Goal: Task Accomplishment & Management: Manage account settings

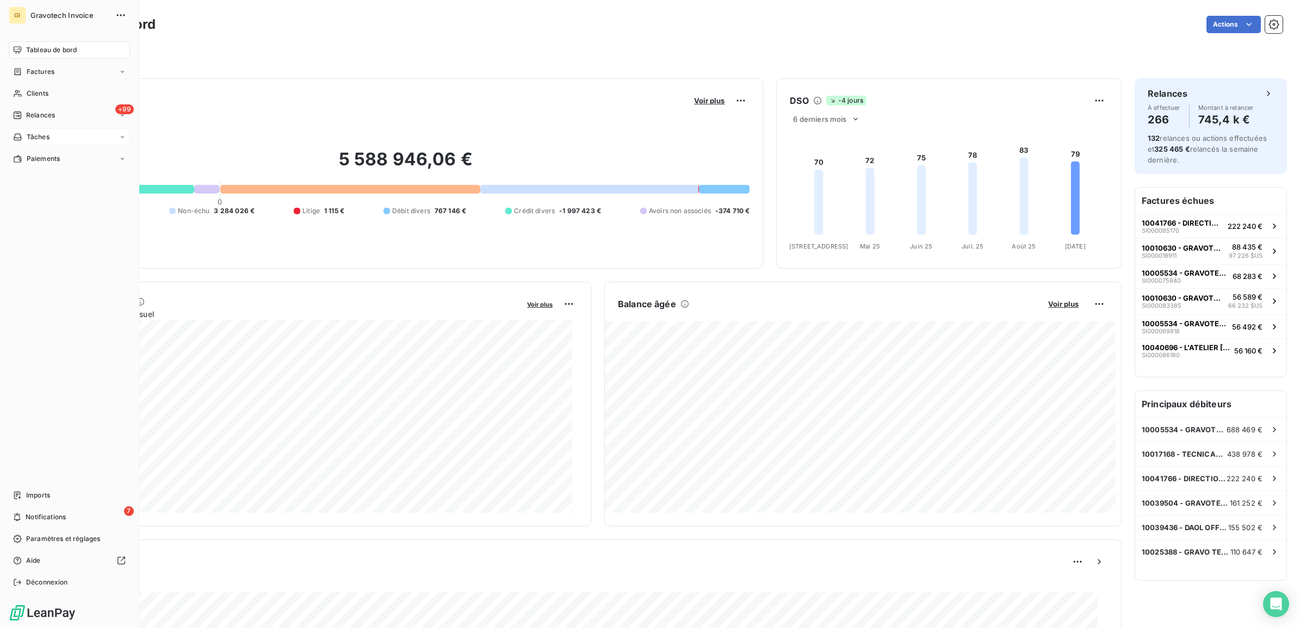
click at [34, 135] on span "Tâches" at bounding box center [38, 137] width 23 height 10
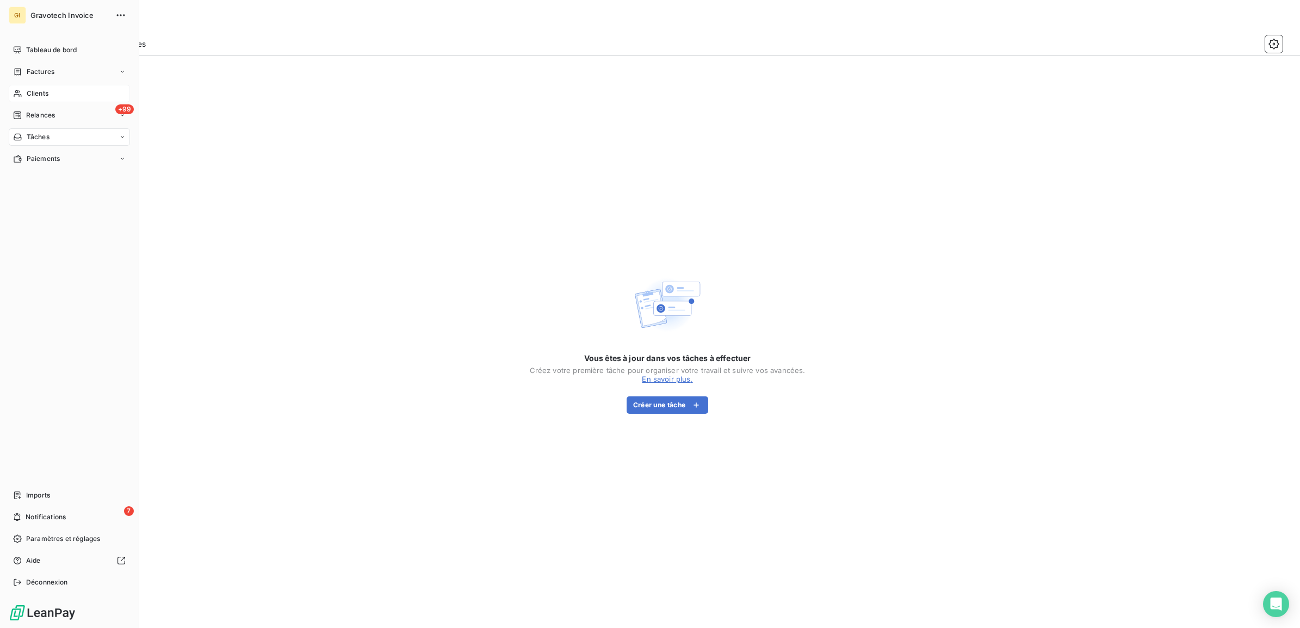
click at [30, 90] on span "Clients" at bounding box center [38, 94] width 22 height 10
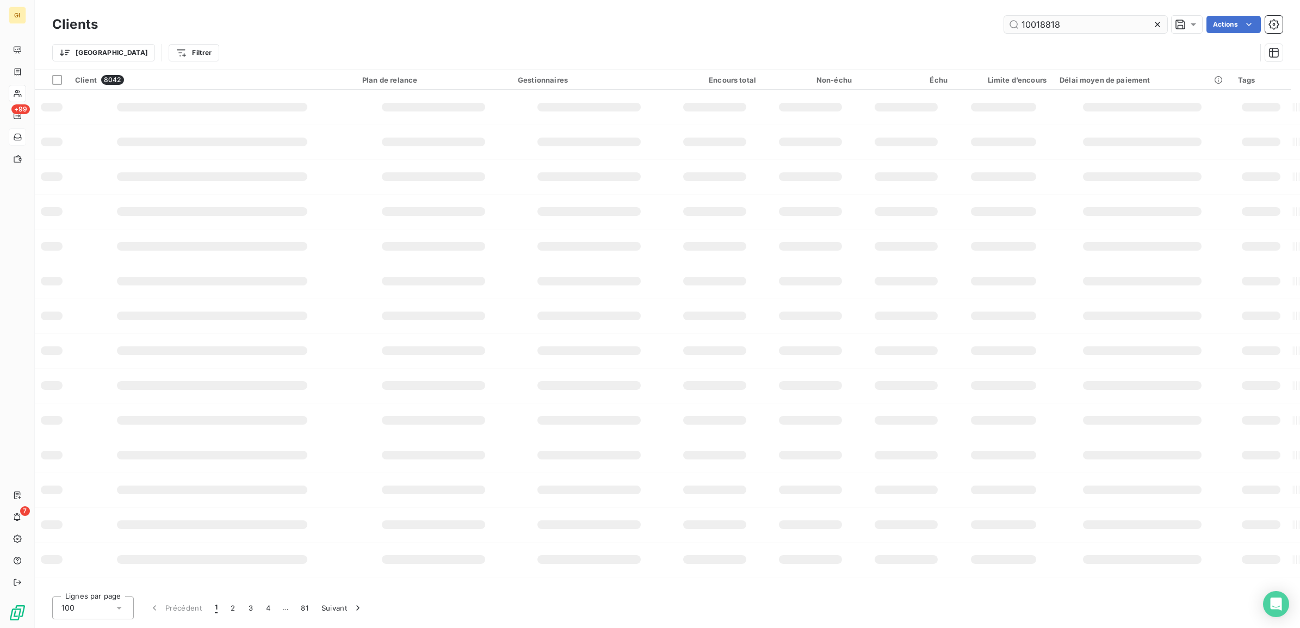
type input "10018818"
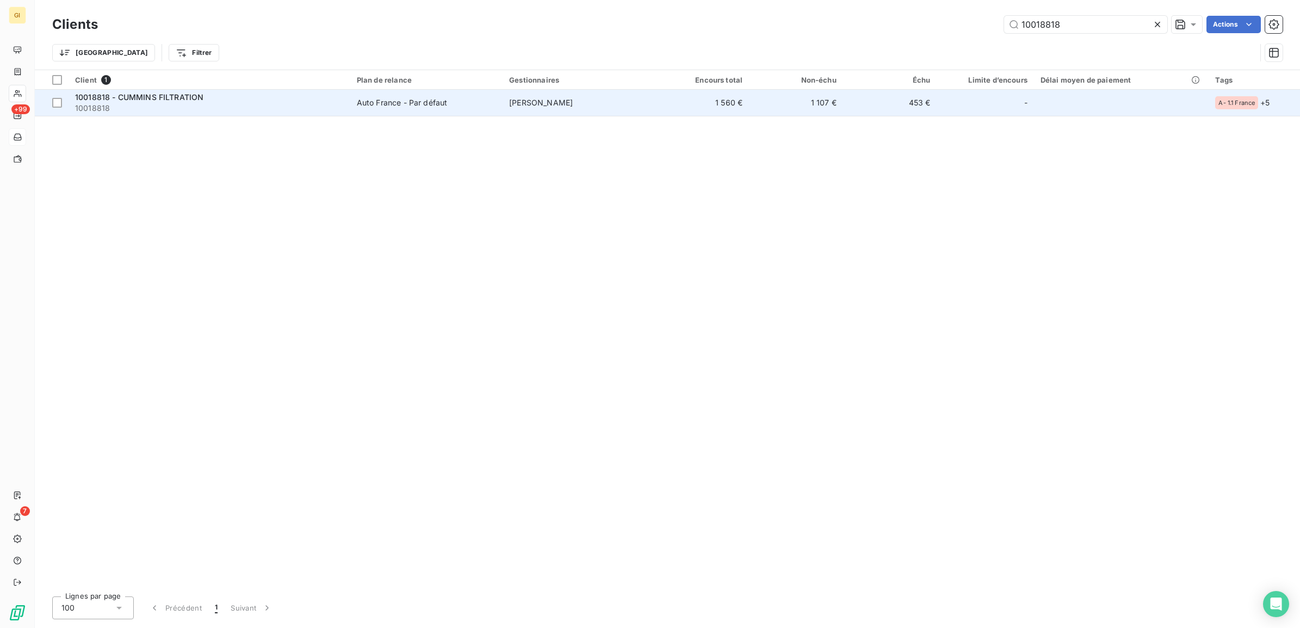
drag, startPoint x: 449, startPoint y: 105, endPoint x: 441, endPoint y: 104, distance: 7.7
click at [446, 107] on span "Auto France - Par défaut" at bounding box center [426, 102] width 139 height 11
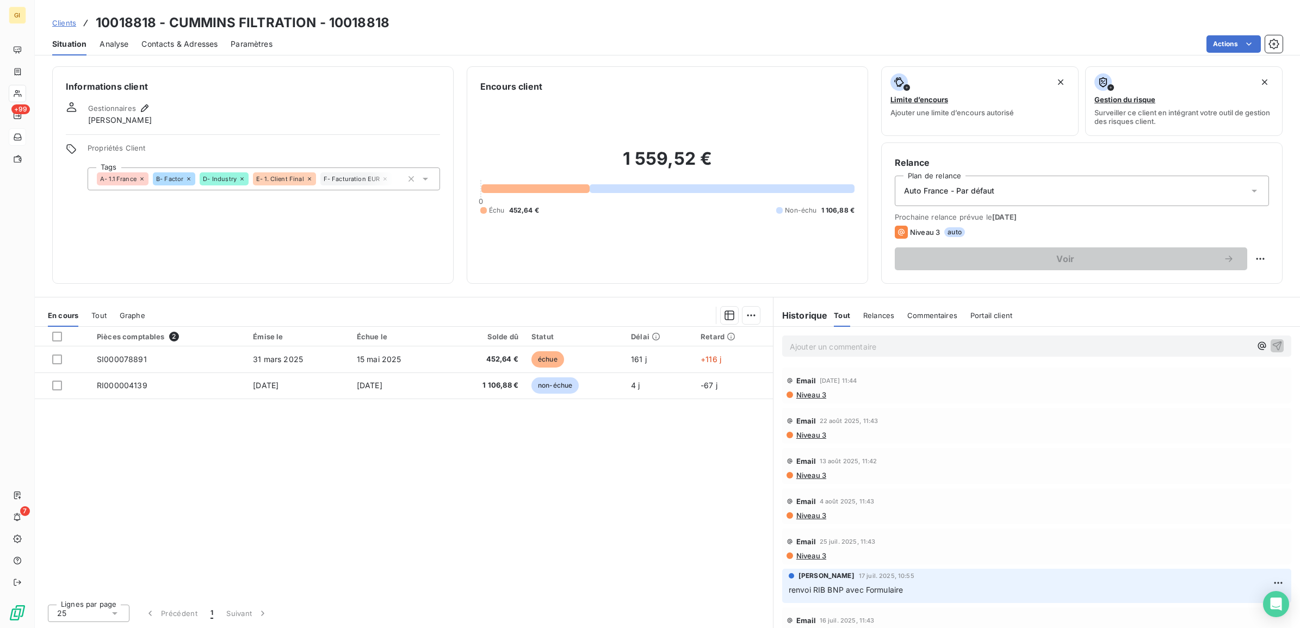
click at [196, 50] on div "Contacts & Adresses" at bounding box center [179, 44] width 76 height 23
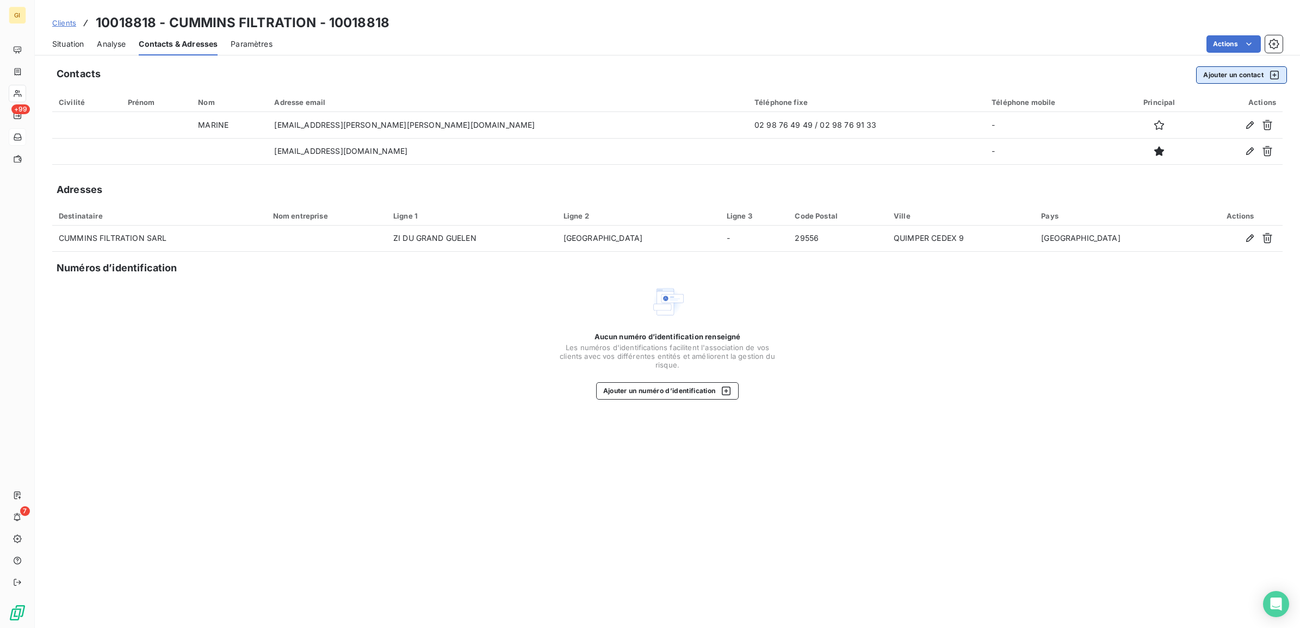
click at [1247, 75] on button "Ajouter un contact" at bounding box center [1241, 74] width 91 height 17
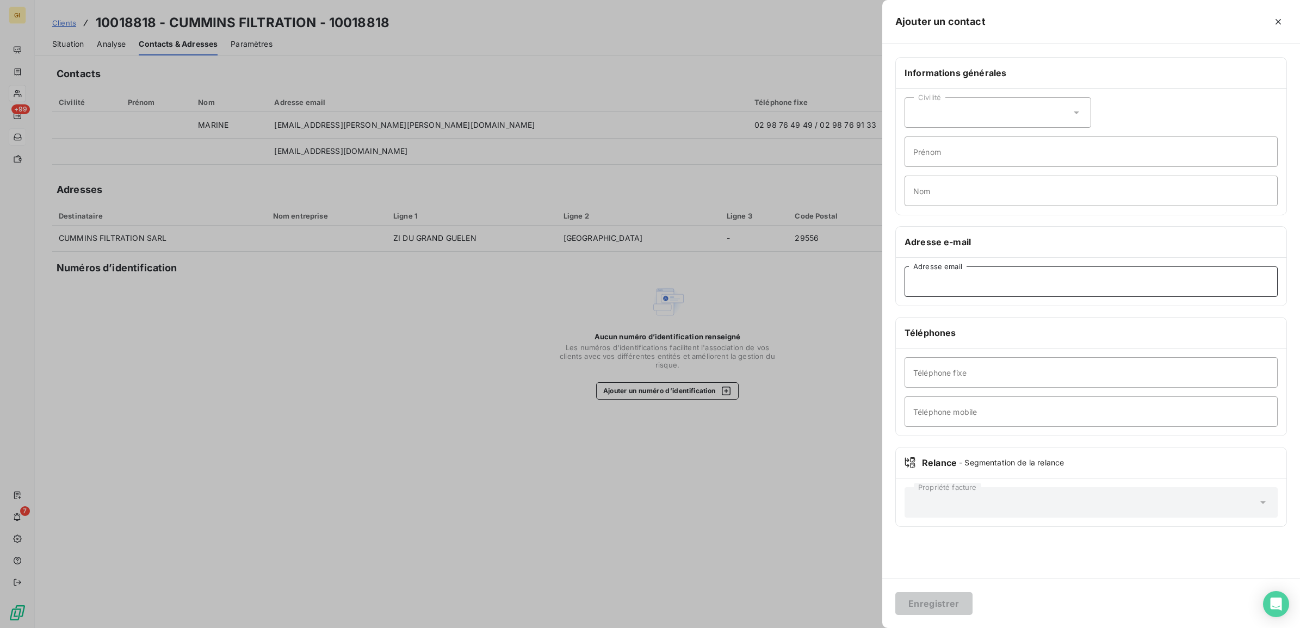
click at [1011, 284] on input "Adresse email" at bounding box center [1091, 282] width 373 height 30
paste input "[EMAIL_ADDRESS][DOMAIN_NAME]"
type input "[EMAIL_ADDRESS][DOMAIN_NAME]"
click at [916, 602] on button "Enregistrer" at bounding box center [934, 604] width 77 height 23
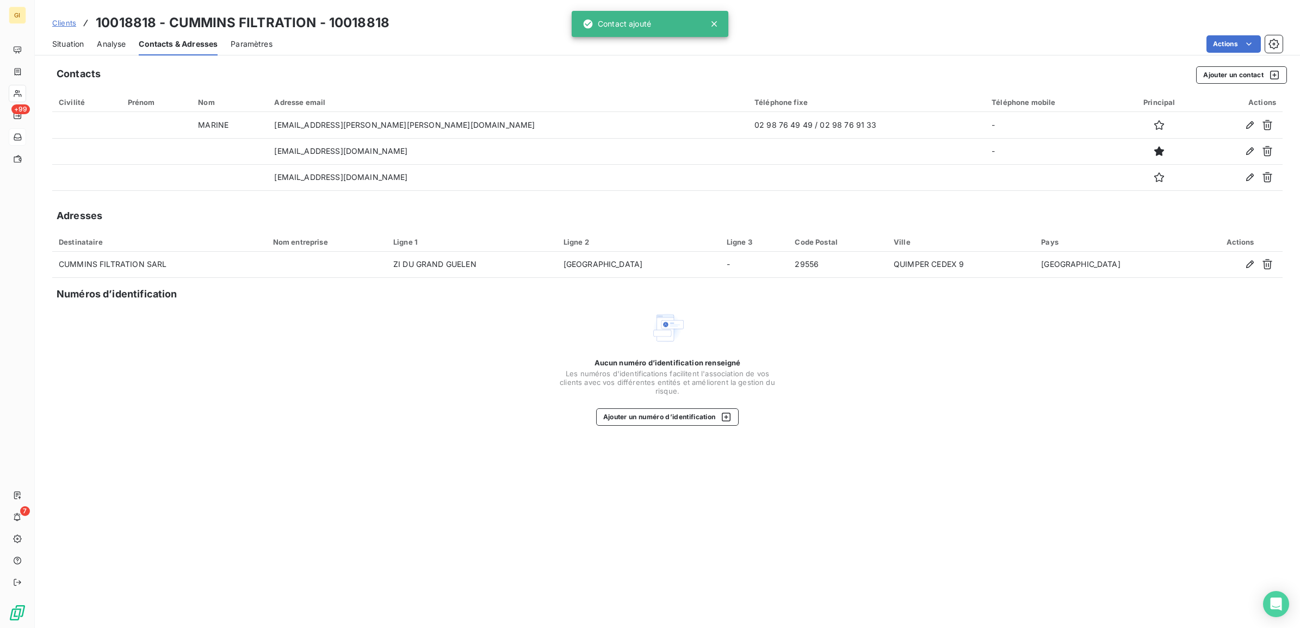
click at [550, 547] on div "Contacts Ajouter un contact Civilité Prénom Nom Adresse email Téléphone fixe Té…" at bounding box center [668, 344] width 1266 height 569
click at [446, 404] on div "Aucun numéro d’identification renseigné Les numéros d'identifications faciliten…" at bounding box center [667, 368] width 1231 height 115
